Goal: Transaction & Acquisition: Purchase product/service

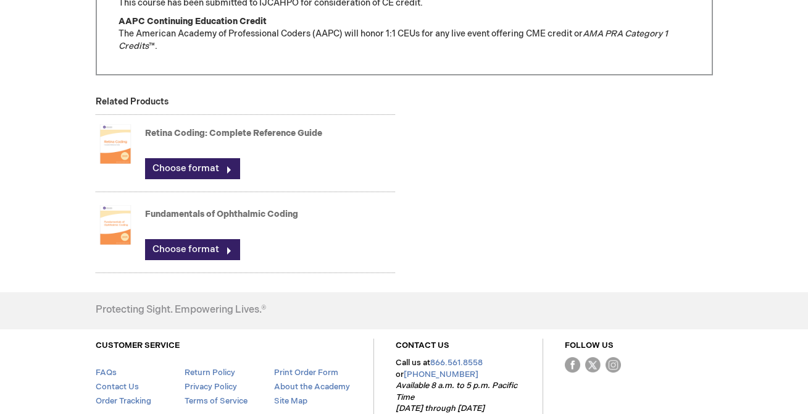
scroll to position [1022, 0]
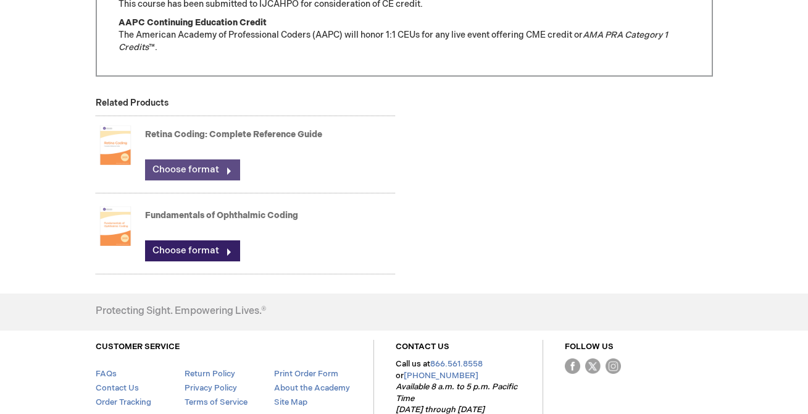
click at [198, 159] on link "Choose format" at bounding box center [192, 169] width 95 height 21
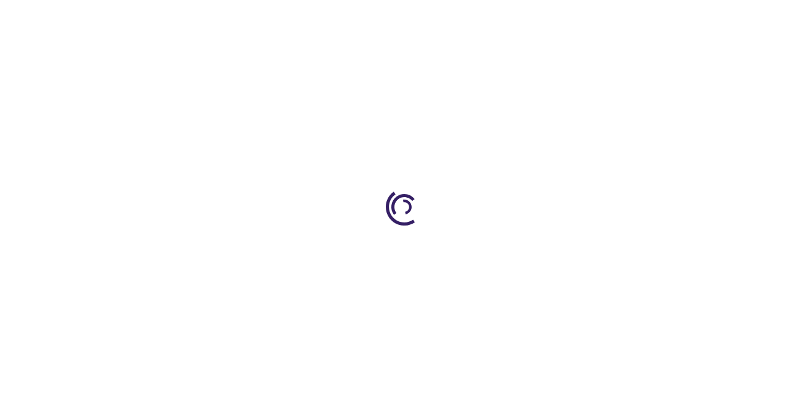
type input "0"
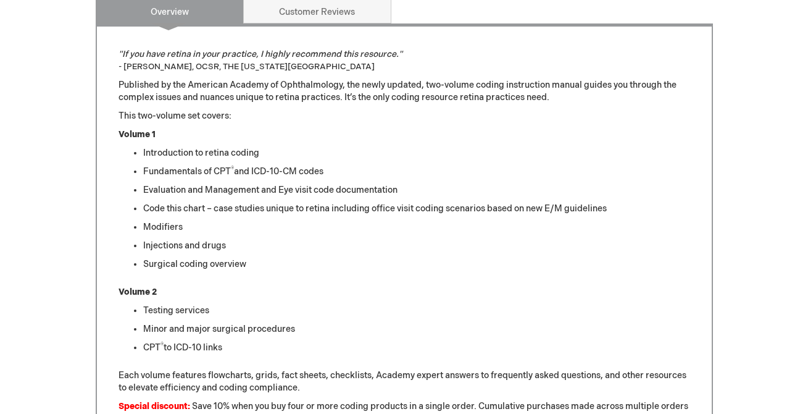
scroll to position [512, 0]
drag, startPoint x: 212, startPoint y: 315, endPoint x: 168, endPoint y: 304, distance: 45.1
click at [168, 305] on li "Testing services" at bounding box center [416, 310] width 547 height 12
click at [224, 334] on li "Minor and major surgical procedures" at bounding box center [416, 328] width 547 height 12
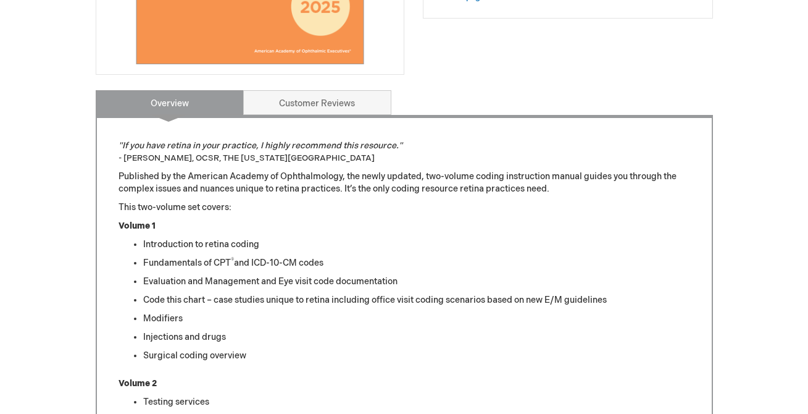
scroll to position [375, 0]
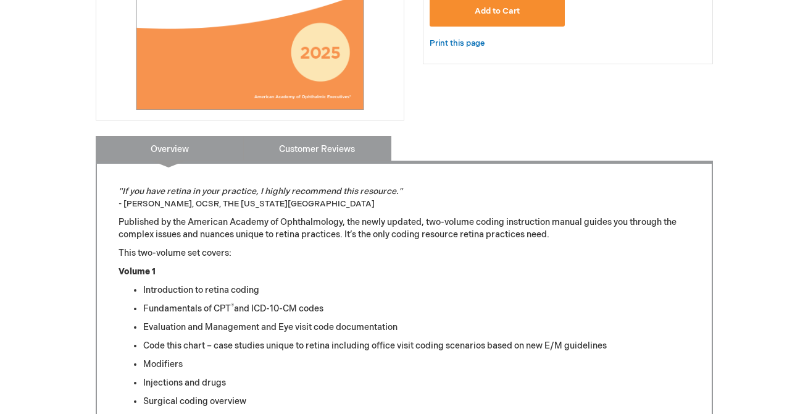
click at [298, 152] on link "Customer Reviews" at bounding box center [317, 148] width 148 height 25
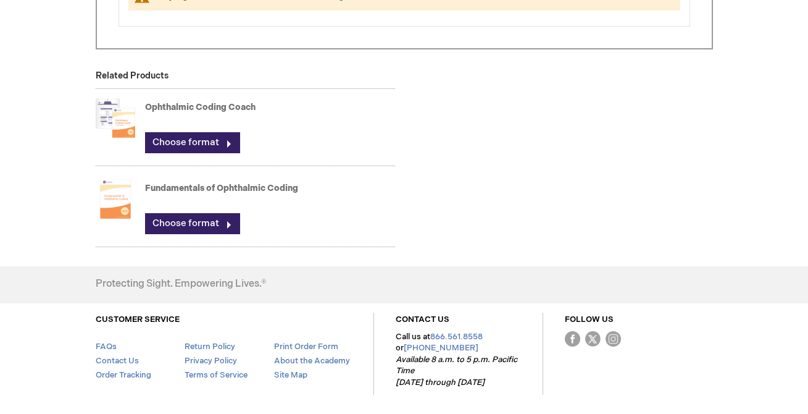
scroll to position [613, 0]
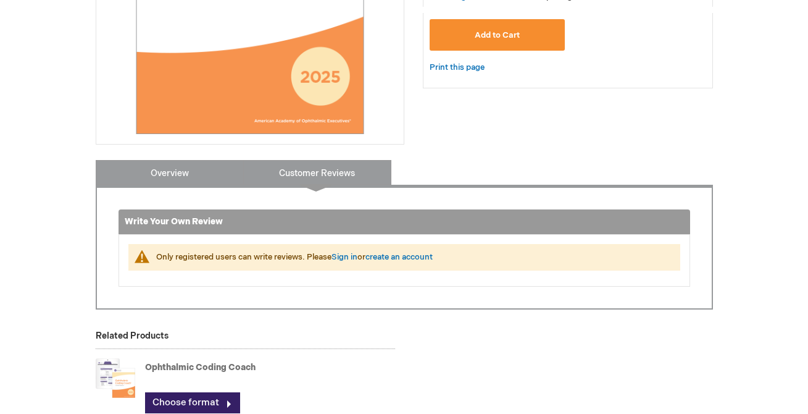
click at [204, 175] on link "Overview" at bounding box center [170, 172] width 148 height 25
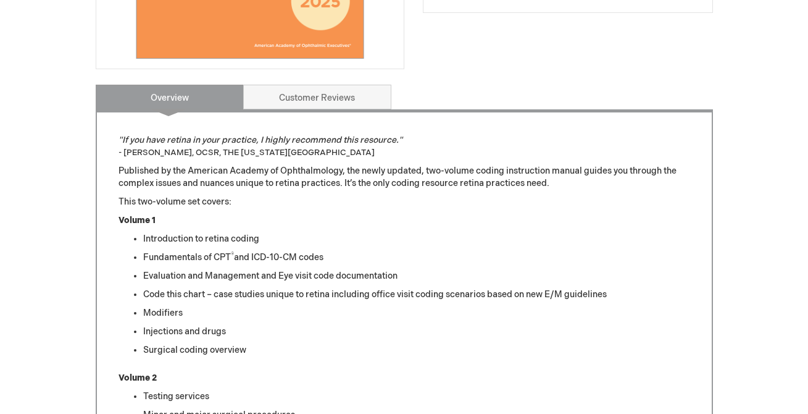
scroll to position [470, 0]
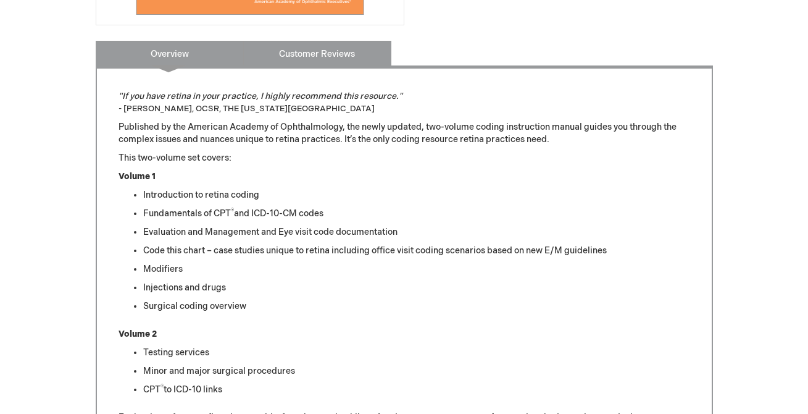
click at [317, 61] on link "Customer Reviews" at bounding box center [317, 53] width 148 height 25
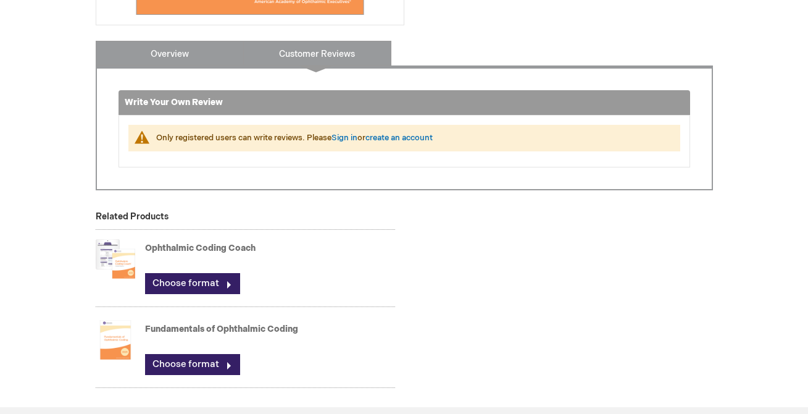
click at [222, 57] on link "Overview" at bounding box center [170, 53] width 148 height 25
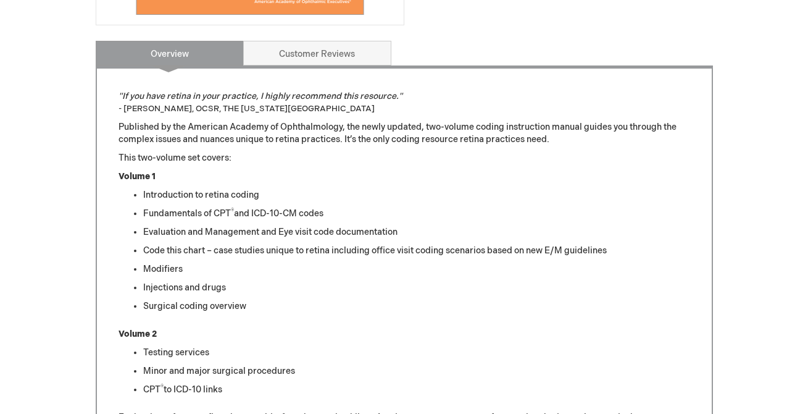
scroll to position [511, 0]
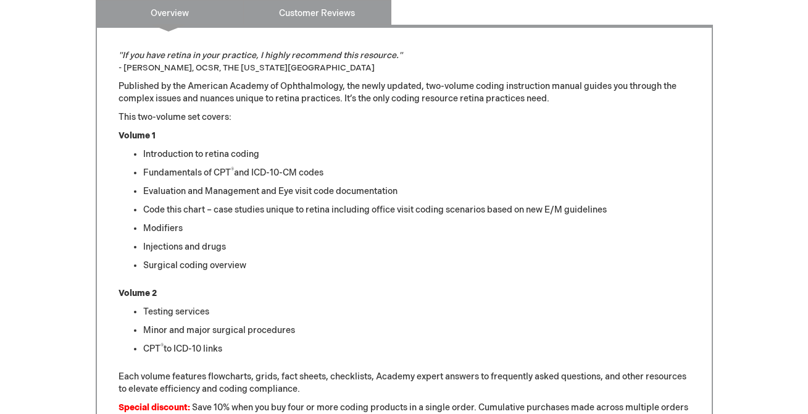
click at [304, 17] on link "Customer Reviews" at bounding box center [317, 12] width 148 height 25
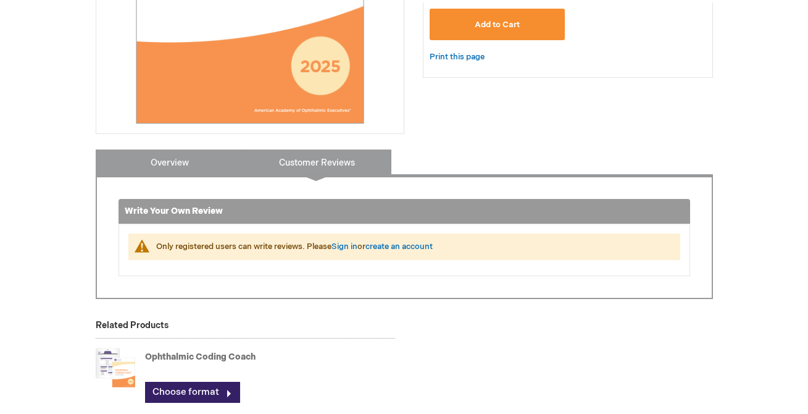
click at [188, 164] on link "Overview" at bounding box center [170, 161] width 148 height 25
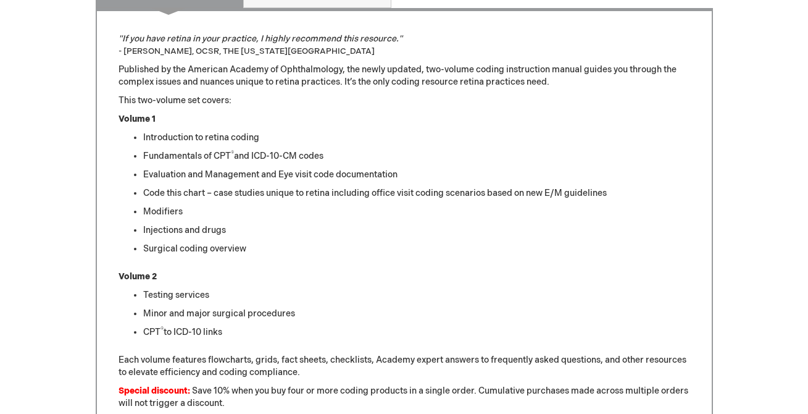
scroll to position [146, 0]
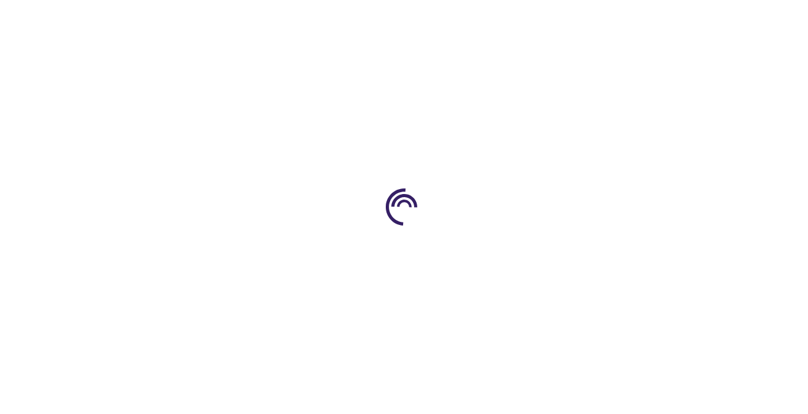
scroll to position [1022, 0]
type input "0"
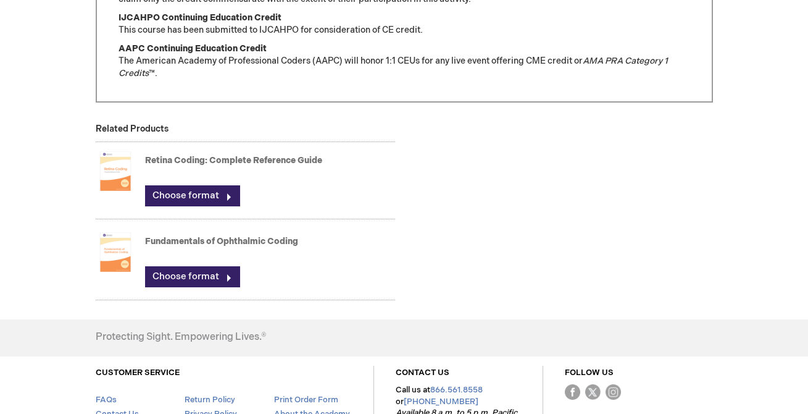
scroll to position [1085, 0]
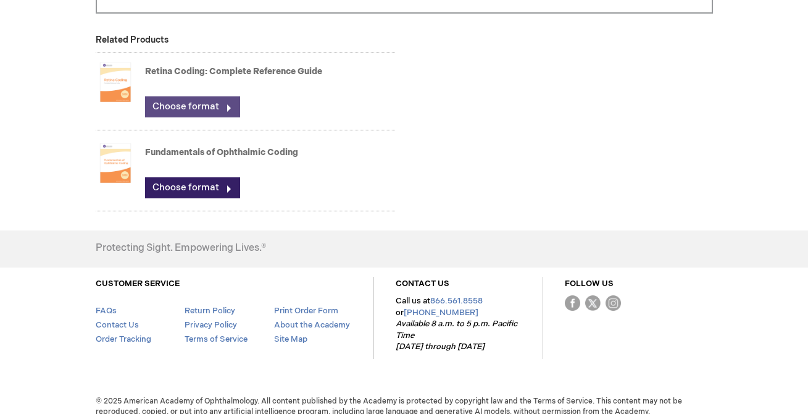
click at [196, 96] on link "Choose format" at bounding box center [192, 106] width 95 height 21
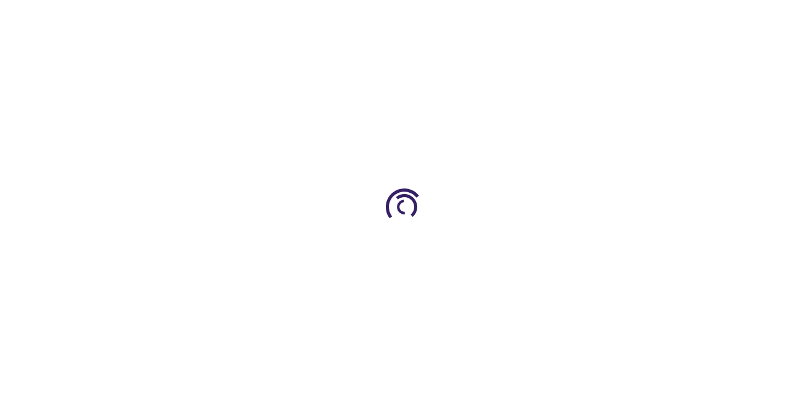
type input "0"
